Goal: Use online tool/utility: Utilize a website feature to perform a specific function

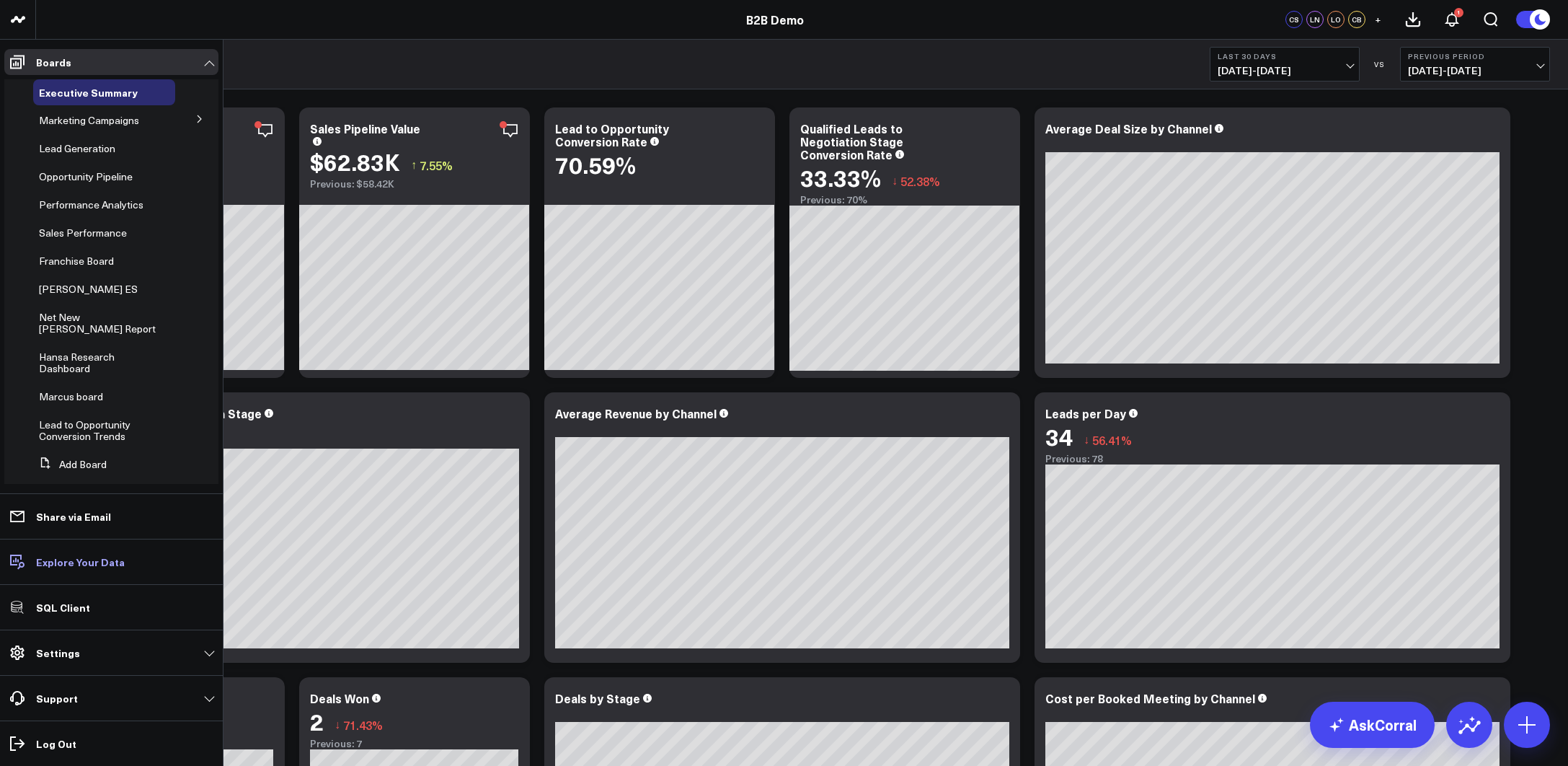
click at [85, 568] on p "Explore Your Data" at bounding box center [79, 562] width 88 height 12
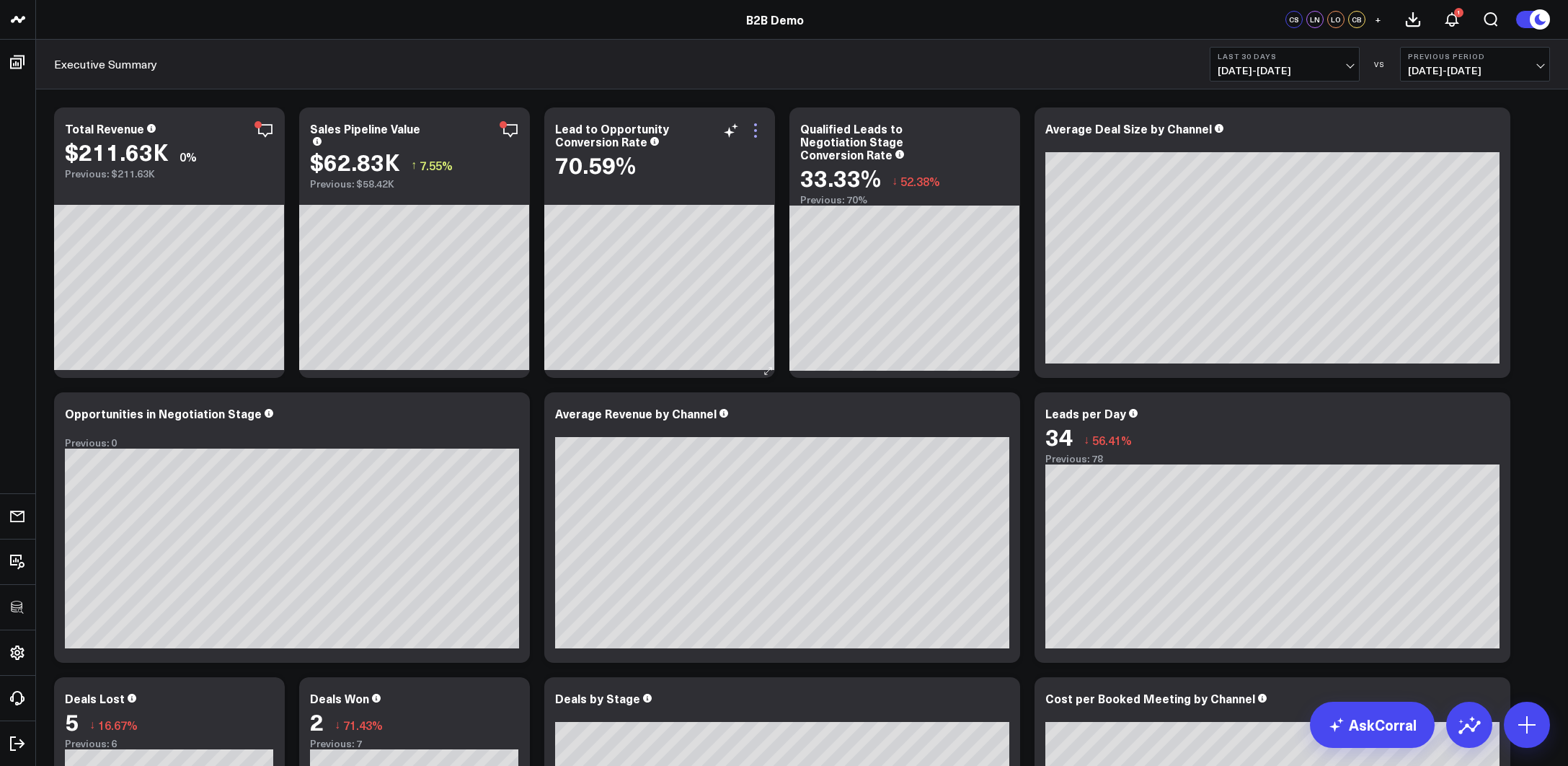
click at [761, 128] on icon at bounding box center [755, 130] width 17 height 17
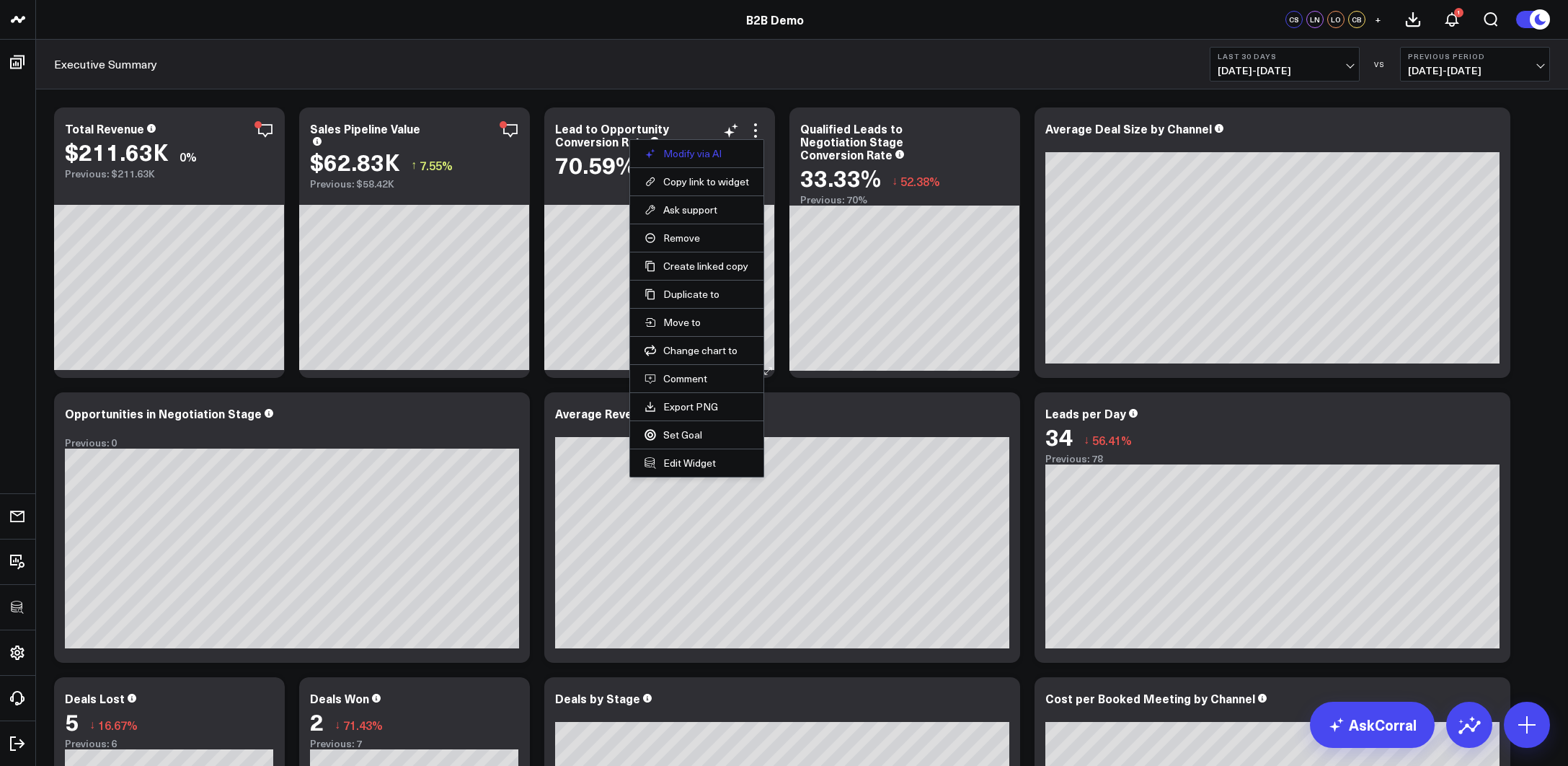
click at [682, 148] on button "Modify via AI" at bounding box center [696, 153] width 104 height 13
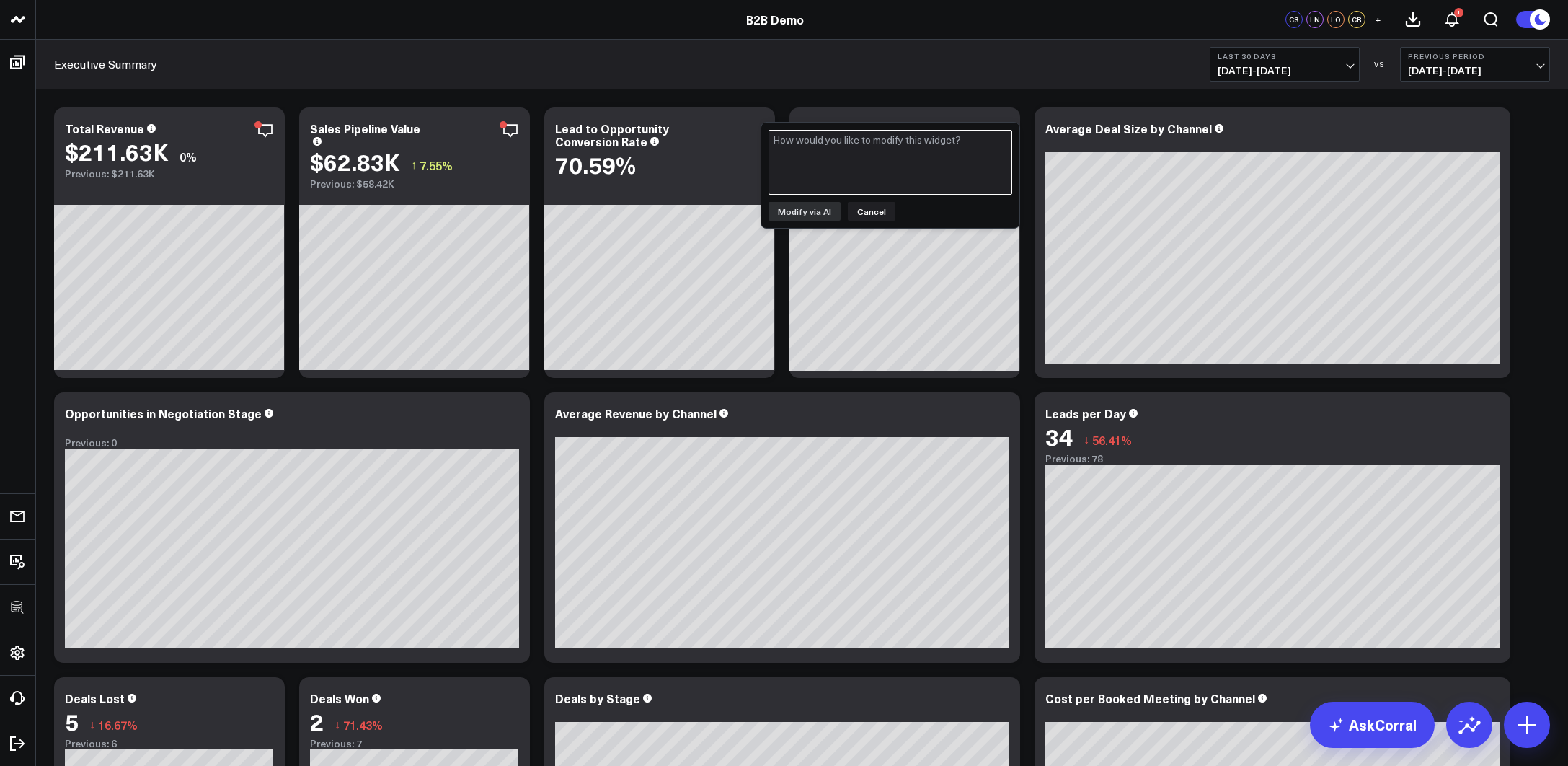
click at [823, 173] on textarea at bounding box center [891, 162] width 244 height 64
click at [870, 210] on button "Cancel" at bounding box center [872, 211] width 48 height 19
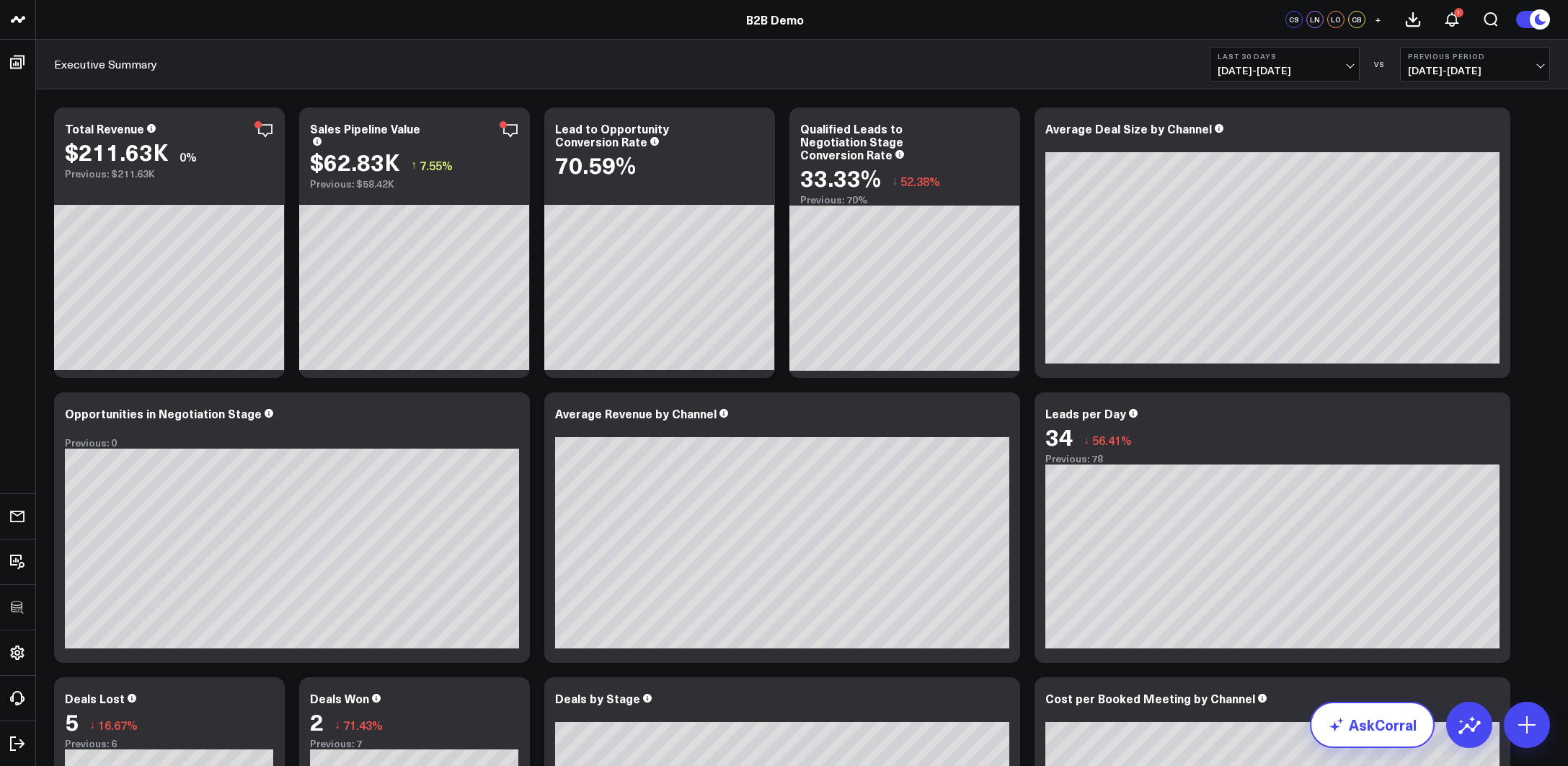
click at [1370, 581] on link "AskCorral" at bounding box center [1373, 724] width 125 height 47
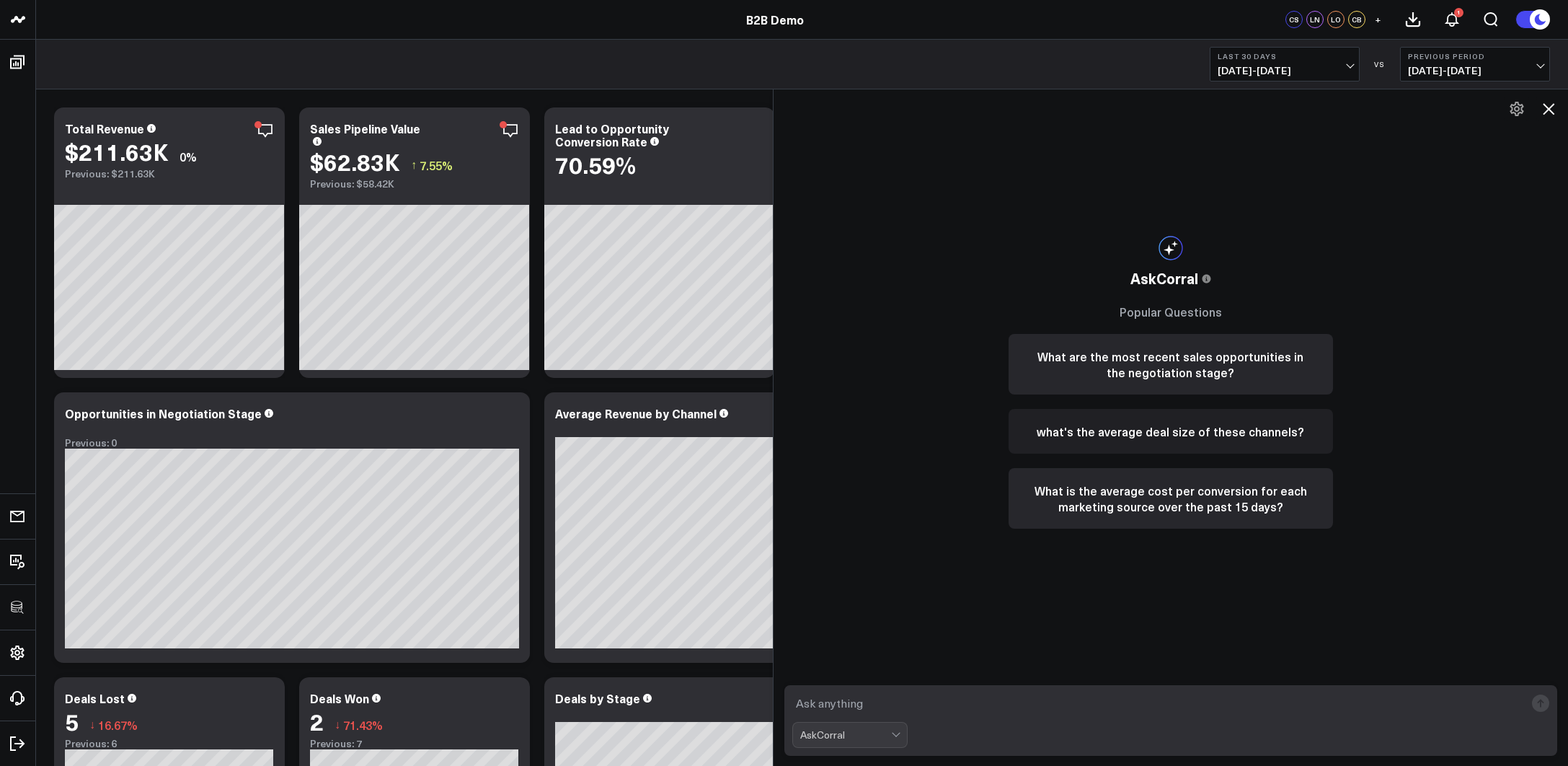
click at [1135, 419] on button "what's the average deal size of these channels?" at bounding box center [1170, 431] width 324 height 45
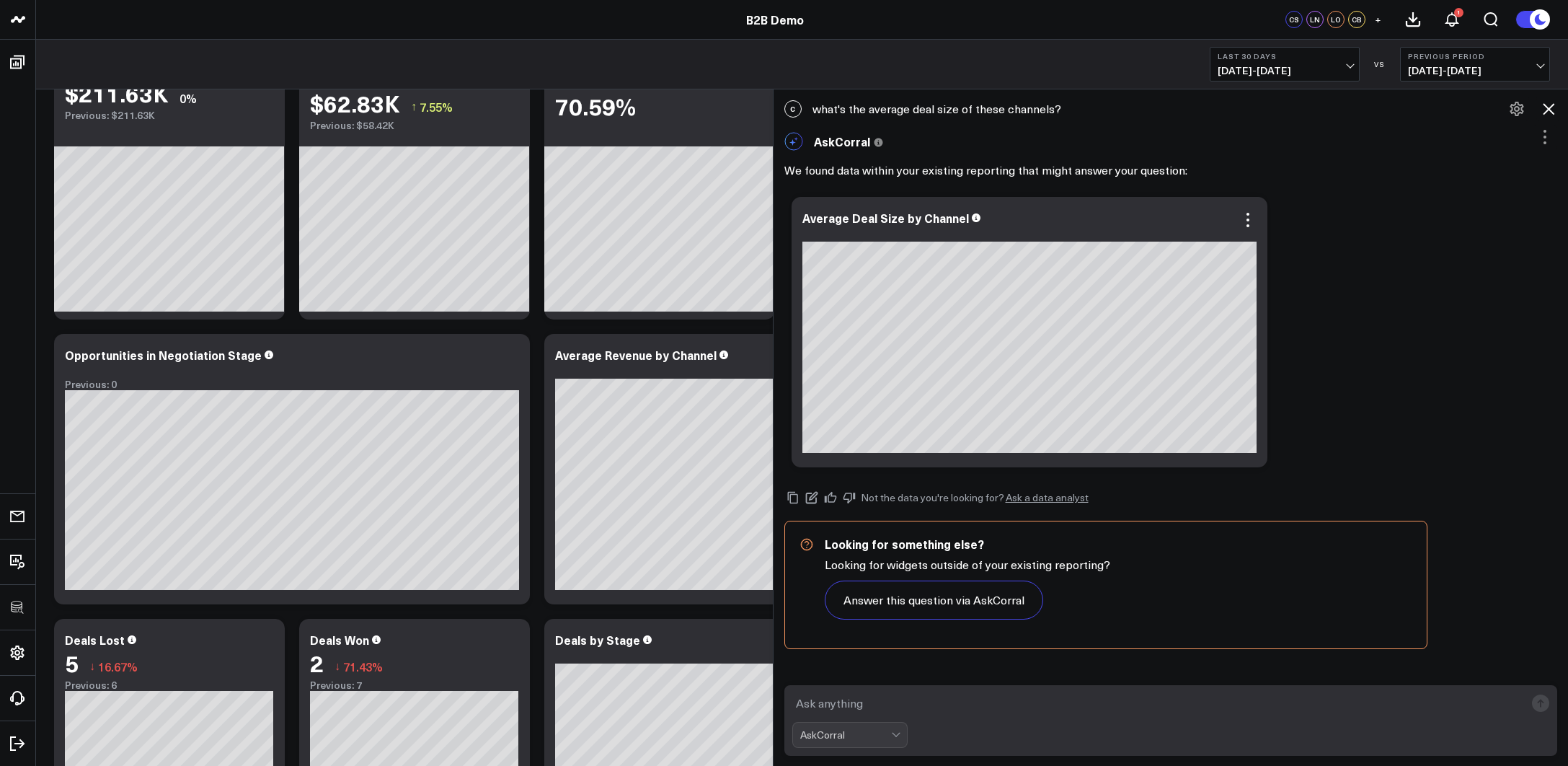
scroll to position [48, 0]
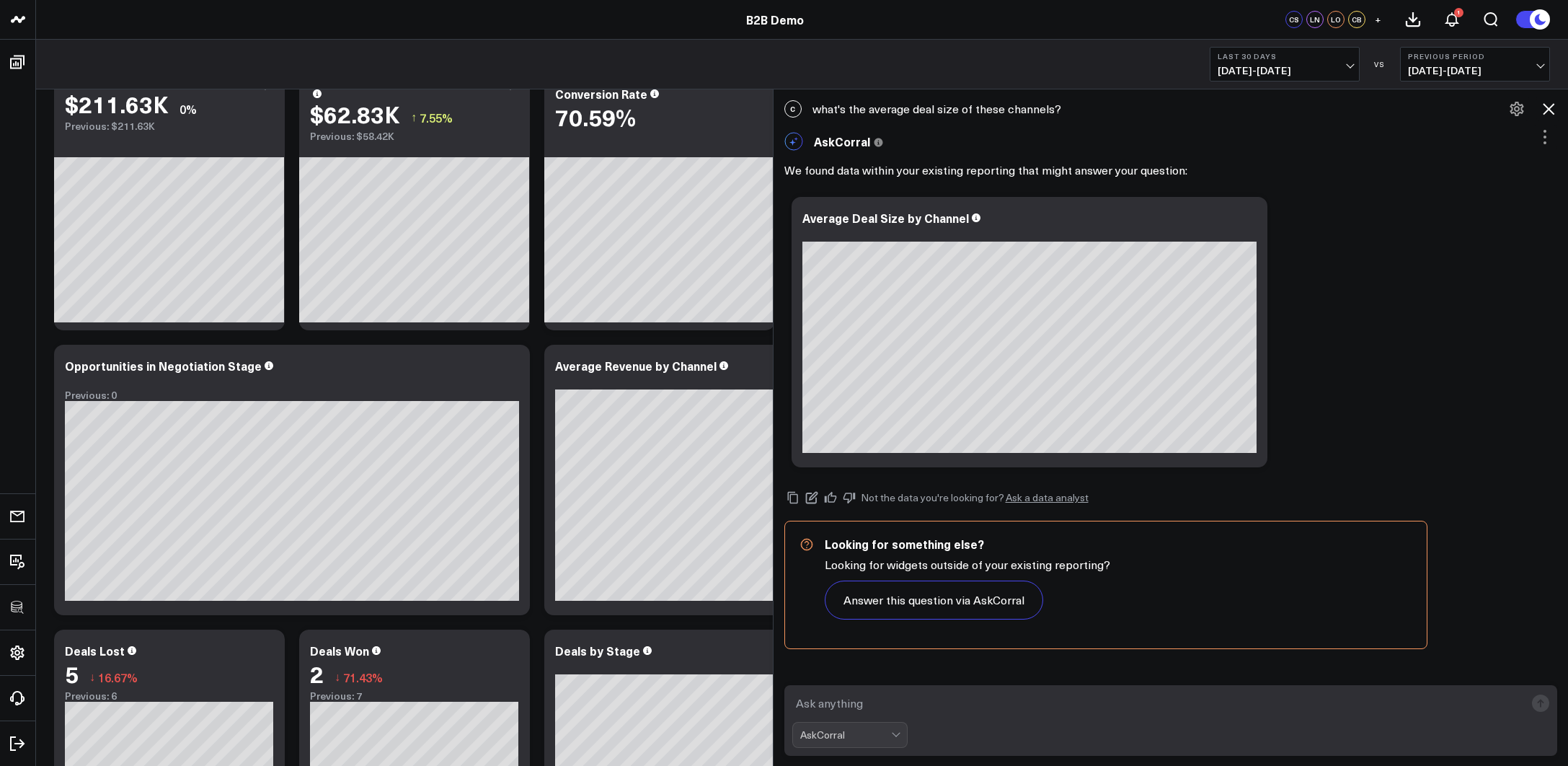
click at [962, 581] on textarea at bounding box center [1158, 703] width 733 height 26
click at [1402, 116] on icon at bounding box center [1548, 108] width 17 height 17
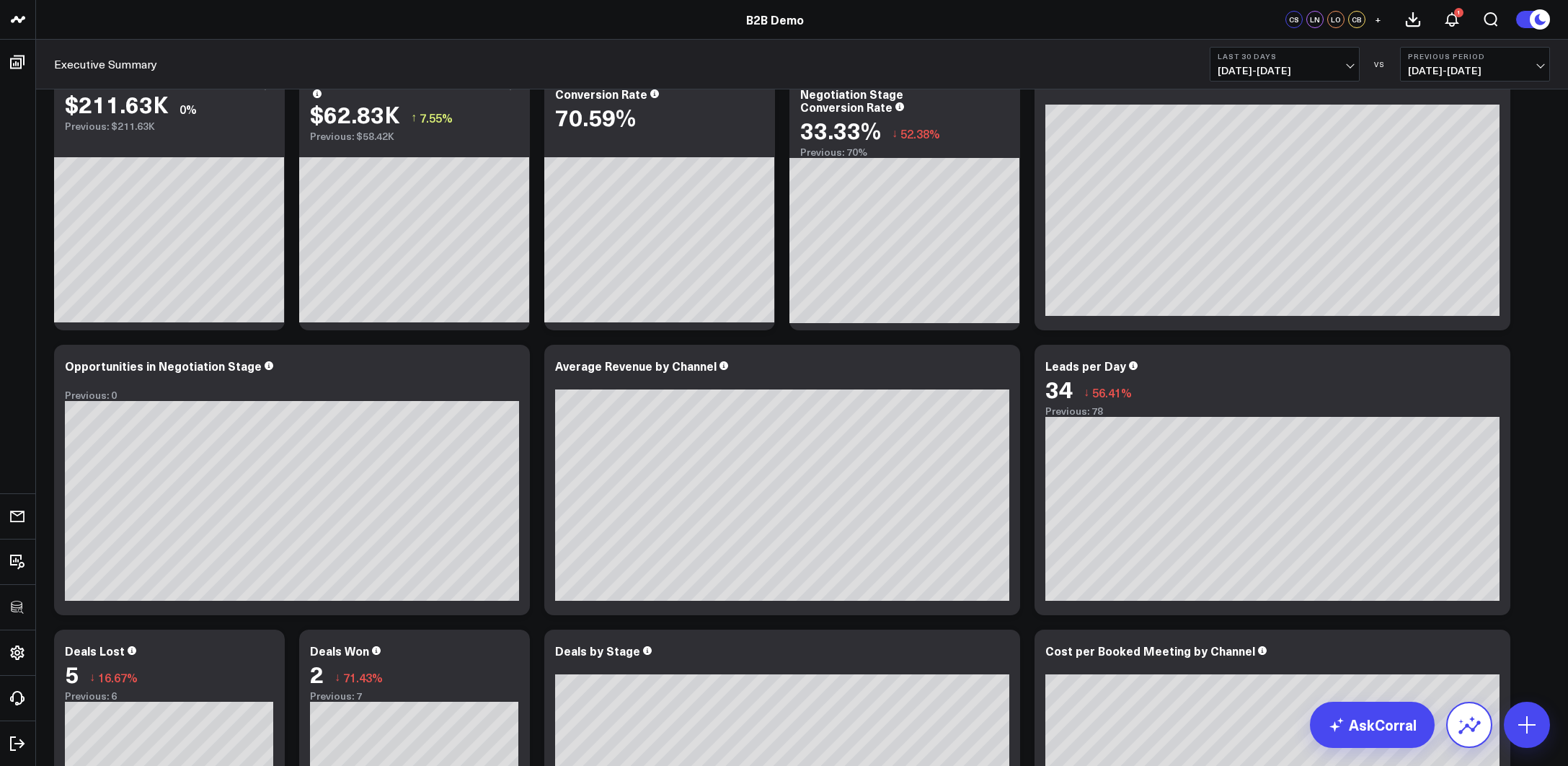
click at [1402, 581] on icon at bounding box center [1469, 724] width 23 height 23
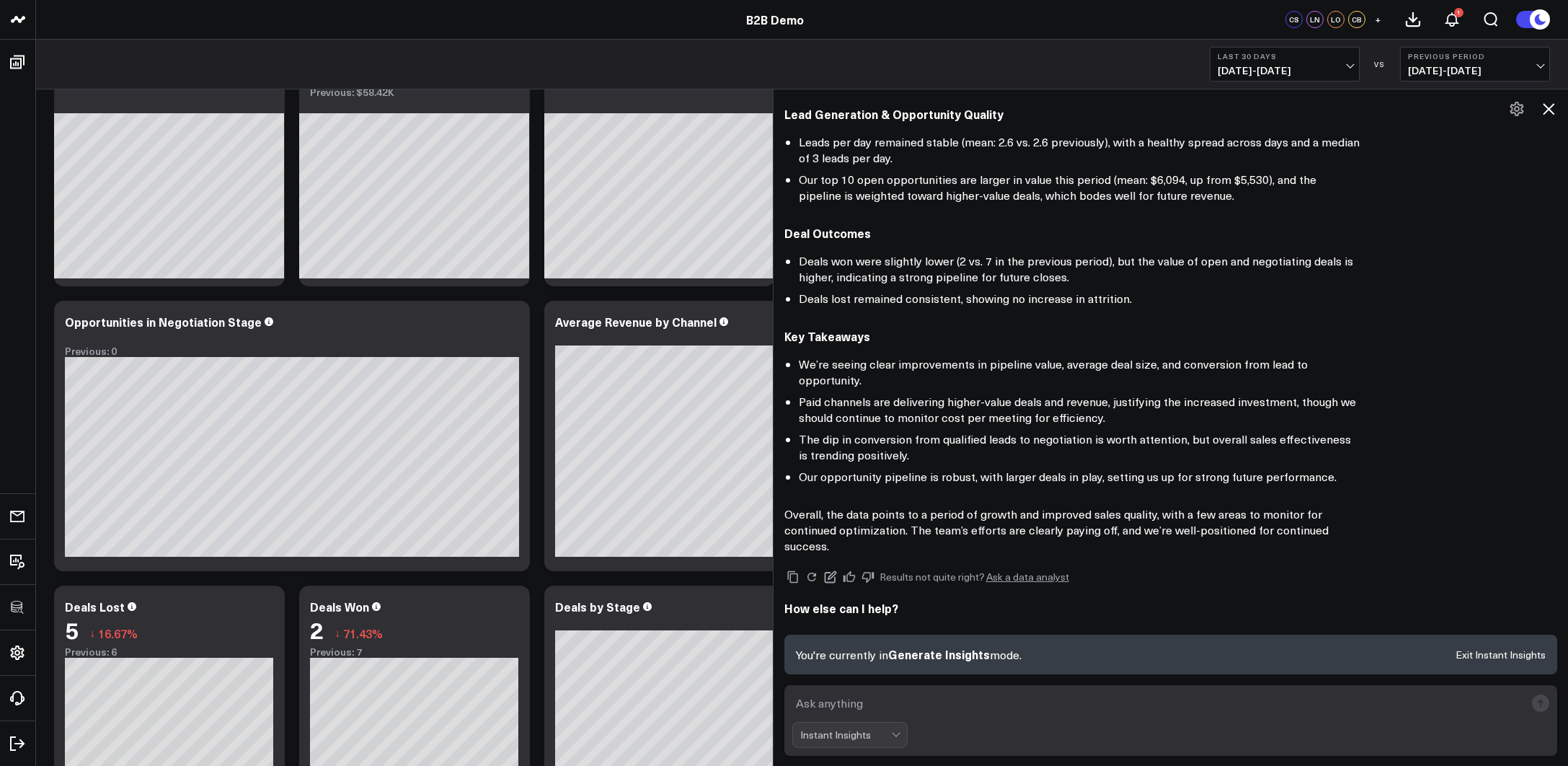
scroll to position [120, 0]
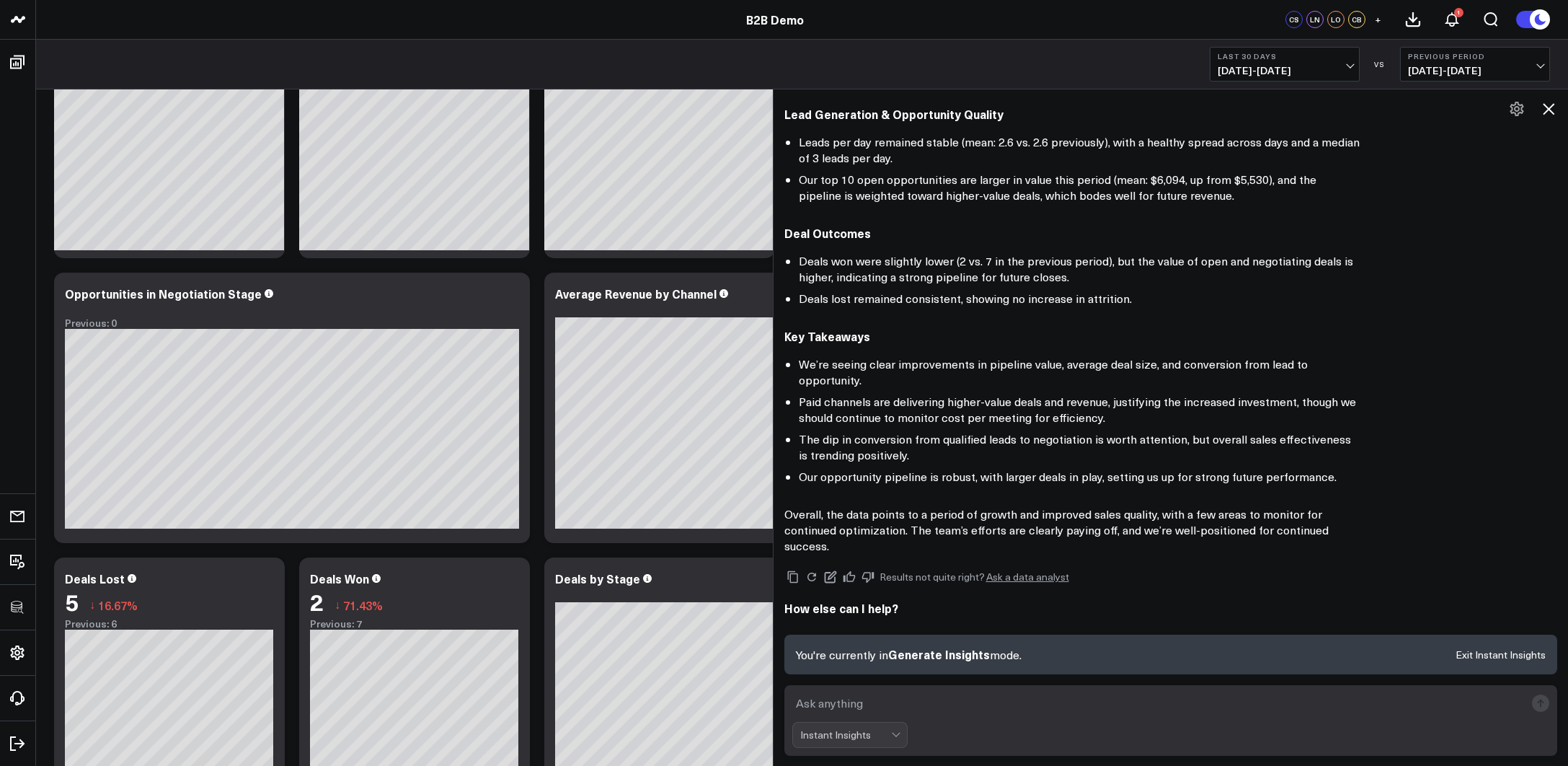
click at [1402, 104] on icon at bounding box center [1548, 108] width 17 height 17
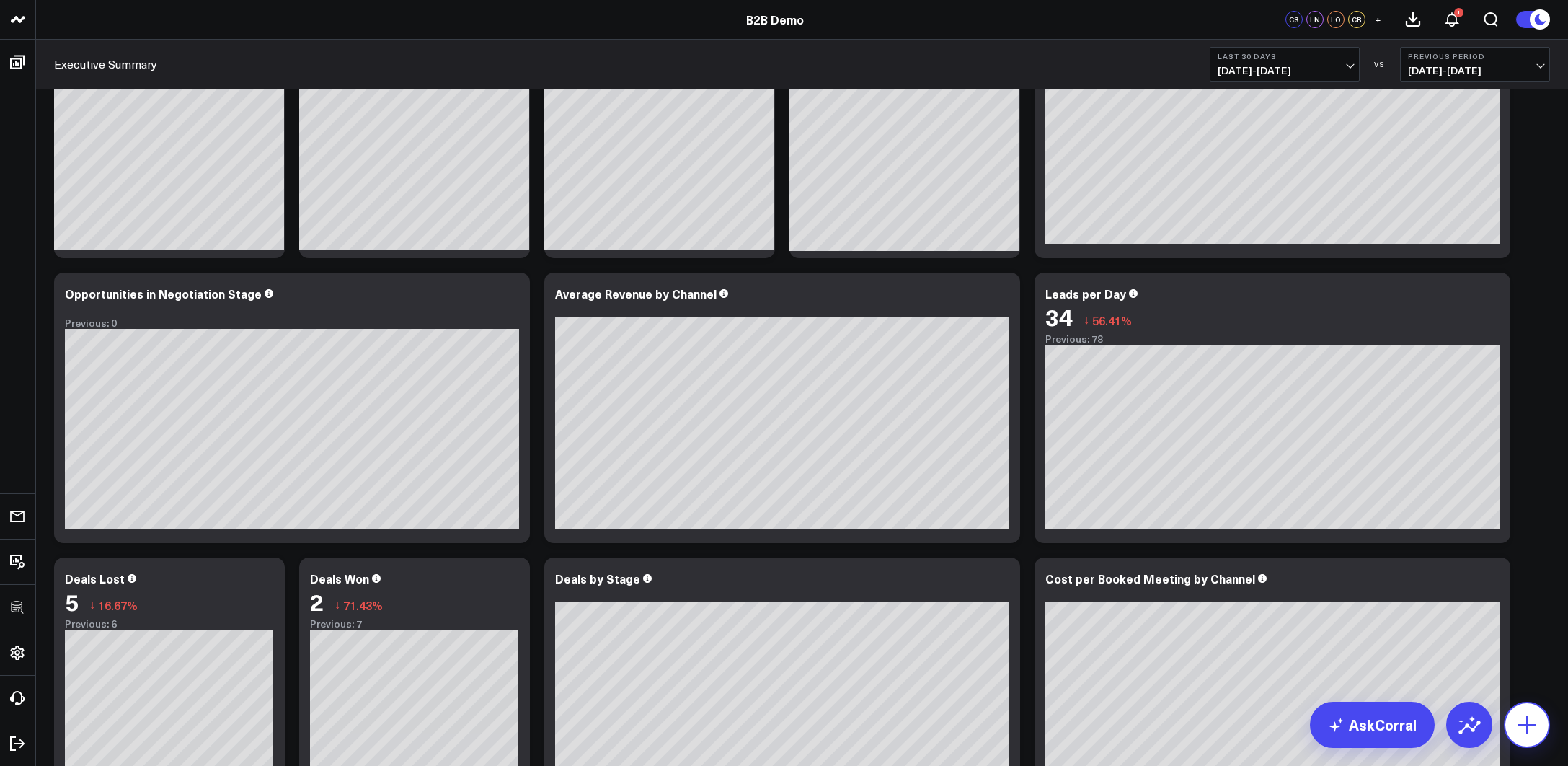
click at [1402, 581] on button at bounding box center [1526, 724] width 47 height 47
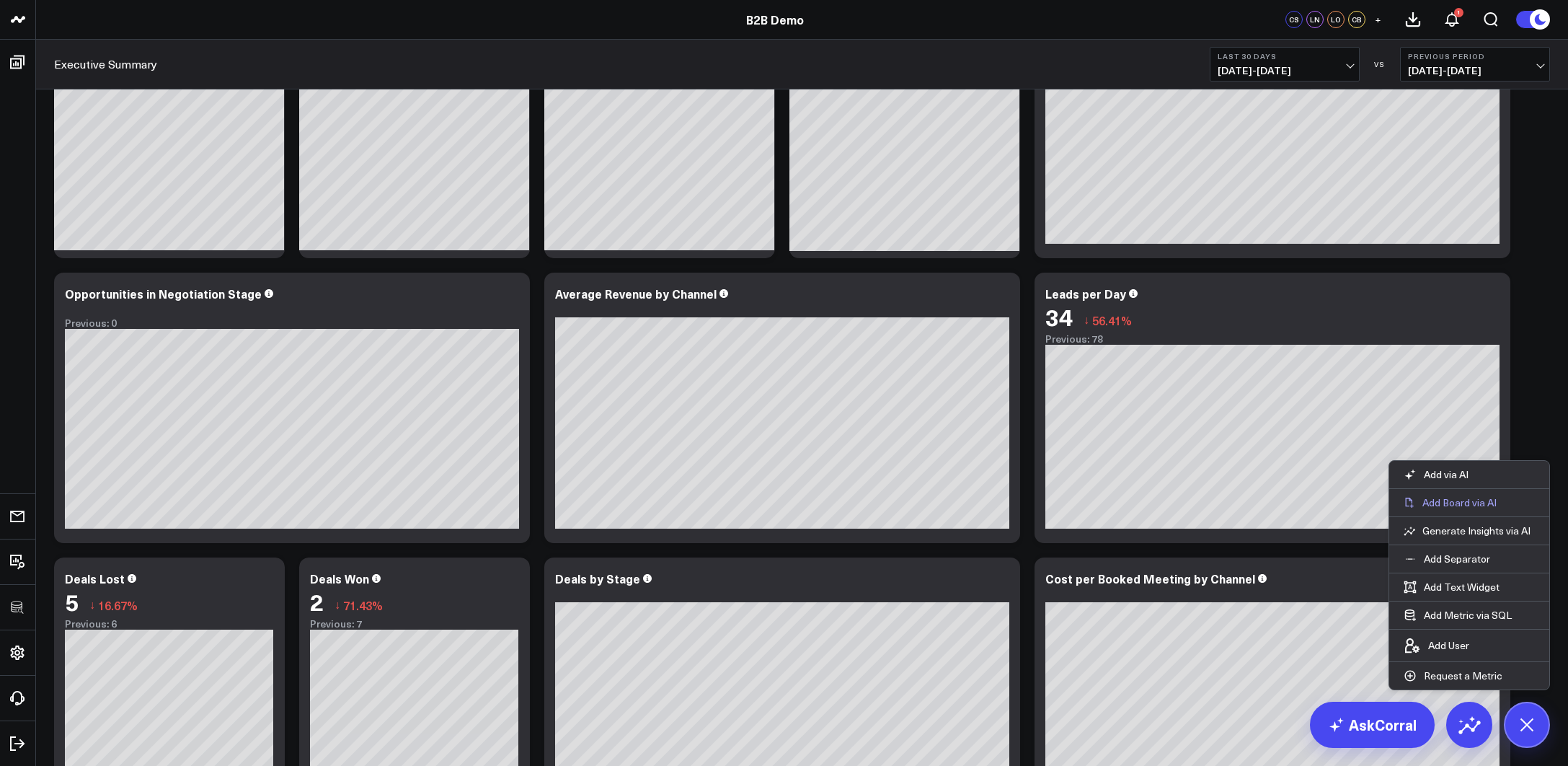
click at [1402, 506] on p "Add Board via AI" at bounding box center [1459, 502] width 74 height 13
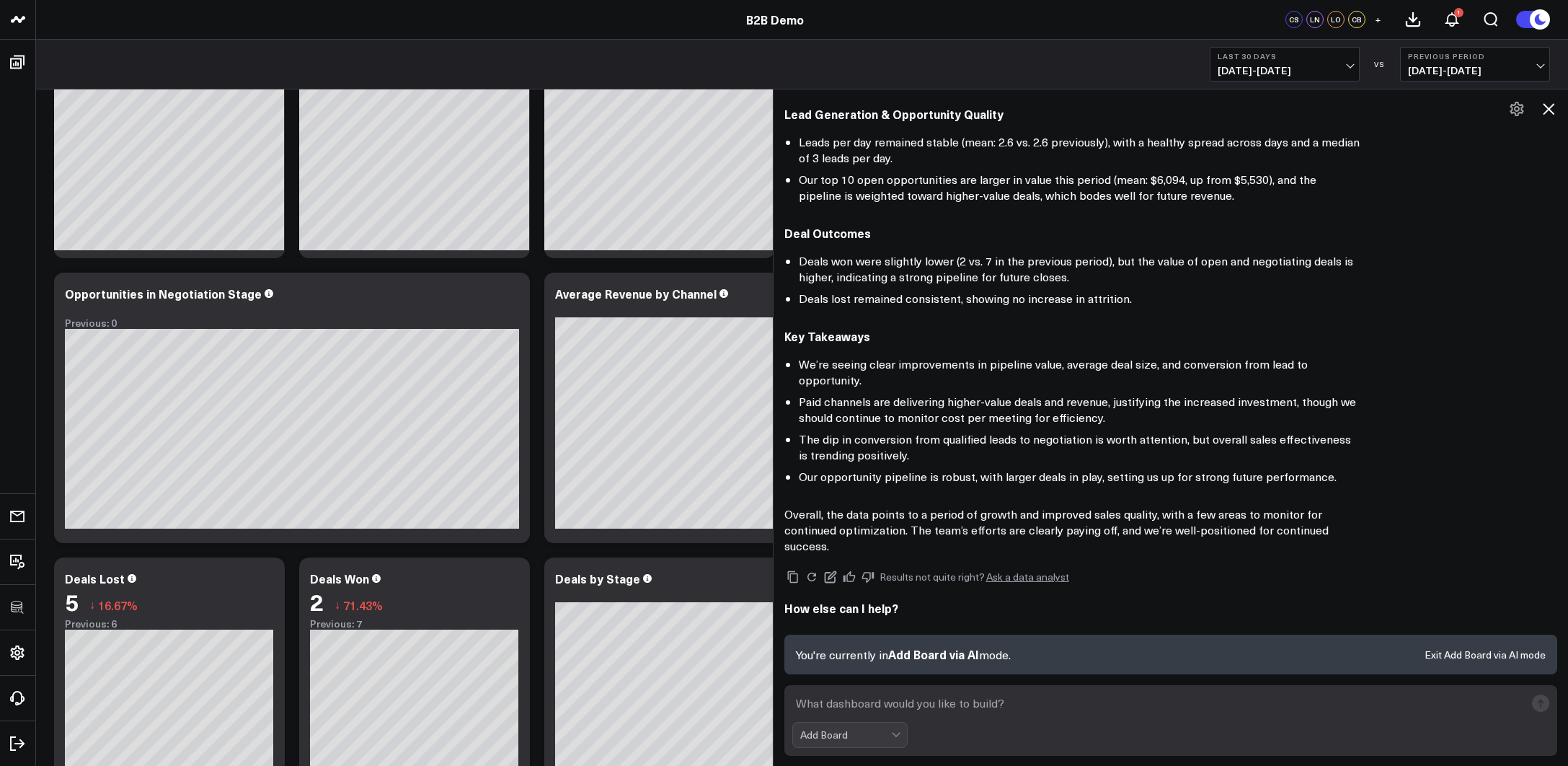
click at [1045, 581] on textarea at bounding box center [1158, 703] width 733 height 26
